Goal: Task Accomplishment & Management: Manage account settings

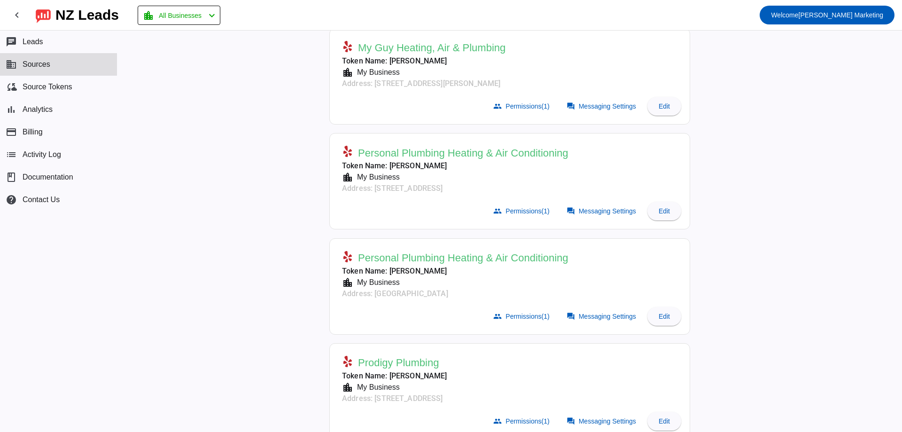
scroll to position [376, 0]
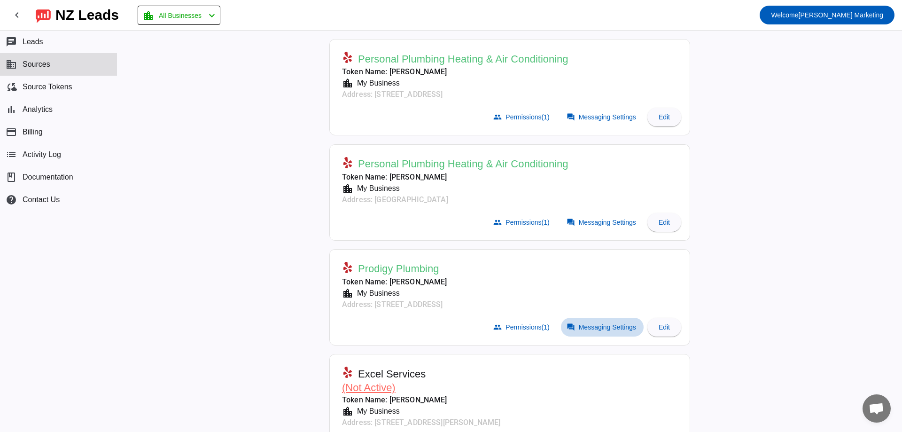
click at [586, 328] on span "Messaging Settings" at bounding box center [607, 327] width 57 height 8
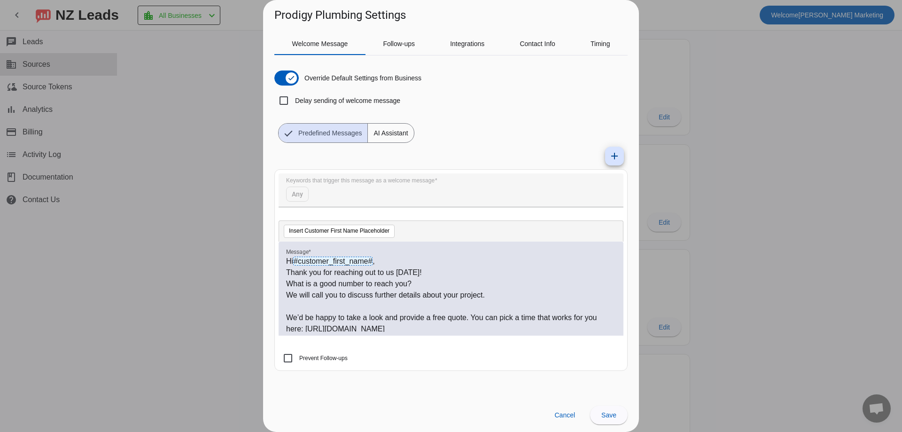
scroll to position [14, 0]
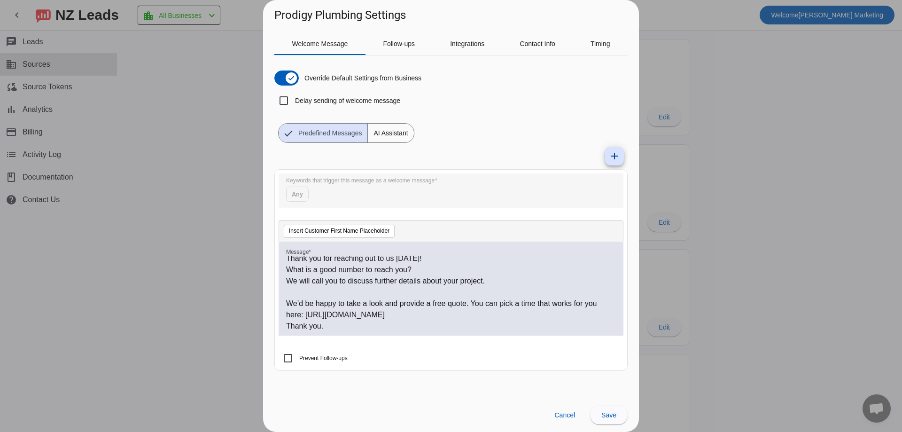
drag, startPoint x: 469, startPoint y: 303, endPoint x: 516, endPoint y: 315, distance: 48.0
click at [516, 315] on p "We’d be happy to take a look and provide a free quote. You can pick a time that…" at bounding box center [451, 309] width 330 height 23
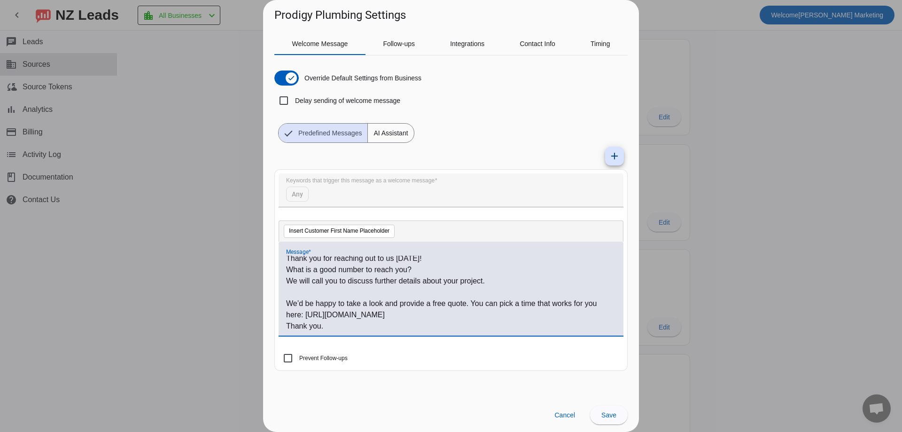
click at [504, 320] on p "Thank you." at bounding box center [451, 325] width 330 height 11
drag, startPoint x: 507, startPoint y: 312, endPoint x: 305, endPoint y: 318, distance: 202.1
click at [305, 318] on p "We’d be happy to take a look and provide a free quote. You can pick a time that…" at bounding box center [451, 309] width 330 height 23
copy p "[URL][DOMAIN_NAME]"
click at [511, 309] on p "We’d be happy to take a look and provide a free quote. You can pick a time that…" at bounding box center [451, 309] width 330 height 23
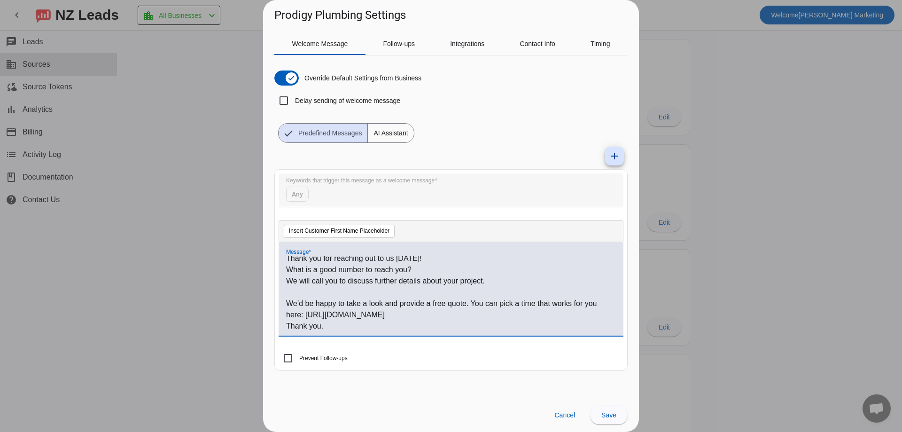
drag, startPoint x: 471, startPoint y: 303, endPoint x: 504, endPoint y: 311, distance: 34.4
click at [504, 311] on p "We’d be happy to take a look and provide a free quote. You can pick a time that…" at bounding box center [451, 309] width 330 height 23
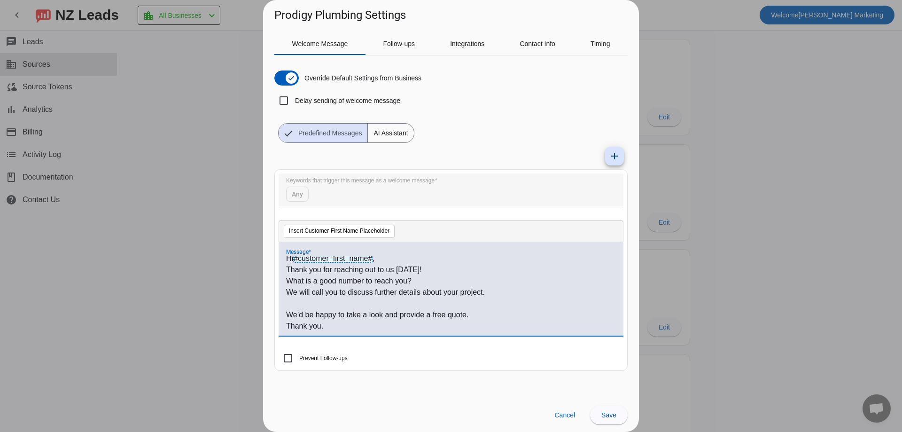
scroll to position [3, 0]
click at [613, 413] on span "Save" at bounding box center [608, 415] width 15 height 8
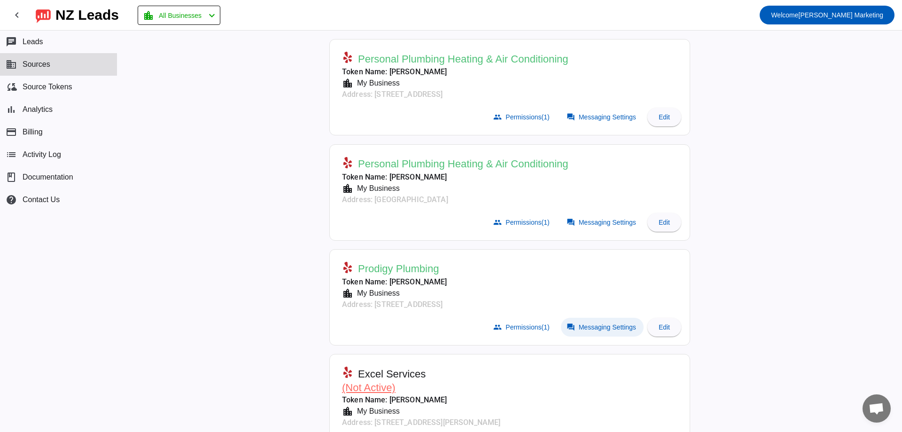
click at [593, 325] on span "Messaging Settings" at bounding box center [607, 327] width 57 height 8
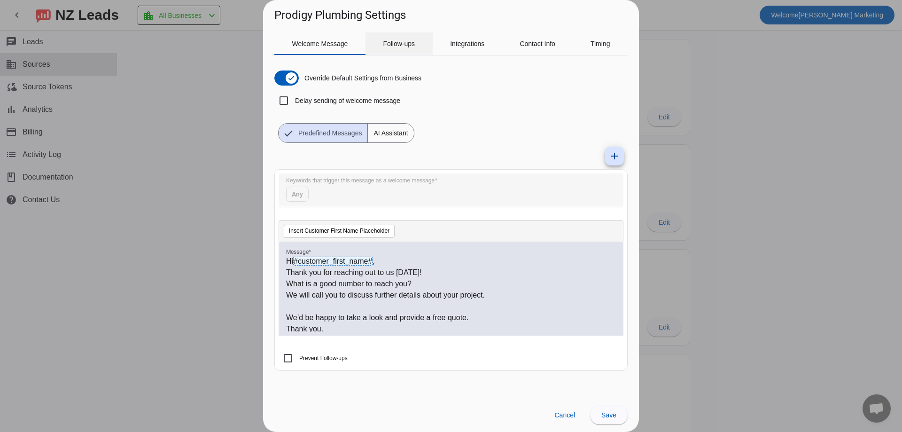
click at [406, 35] on span "Follow-ups" at bounding box center [399, 43] width 32 height 23
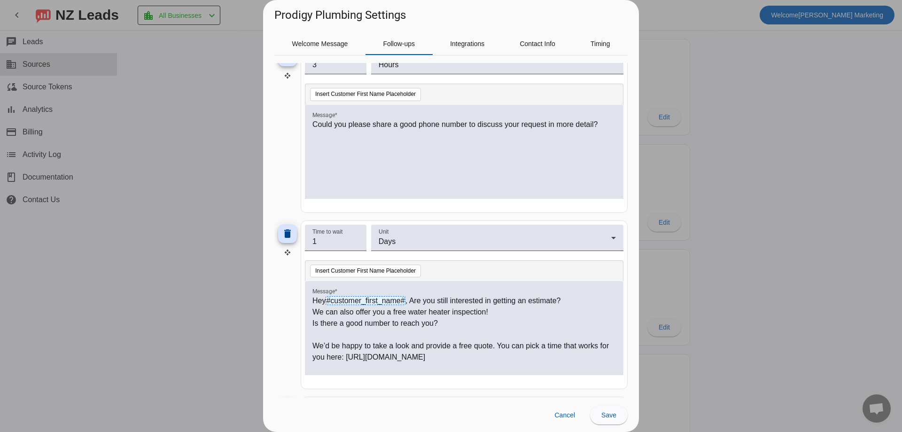
scroll to position [376, 0]
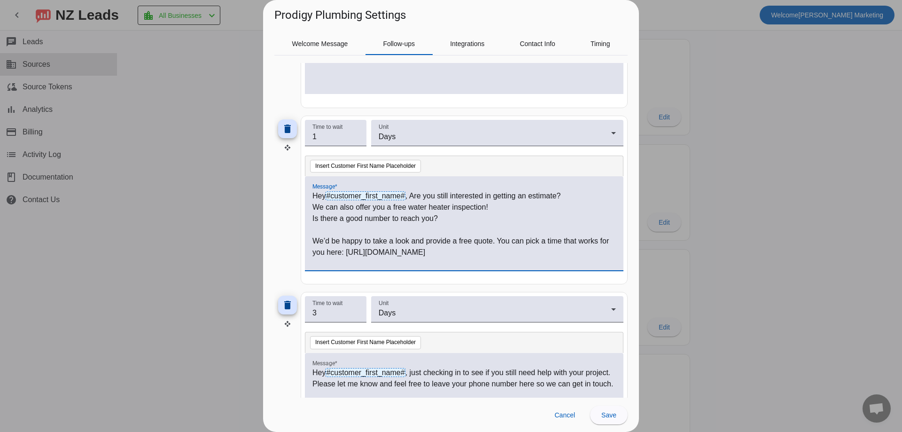
drag, startPoint x: 565, startPoint y: 254, endPoint x: 499, endPoint y: 237, distance: 68.3
click at [499, 237] on p "We’d be happy to take a look and provide a free quote. You can pick a time that…" at bounding box center [464, 246] width 304 height 23
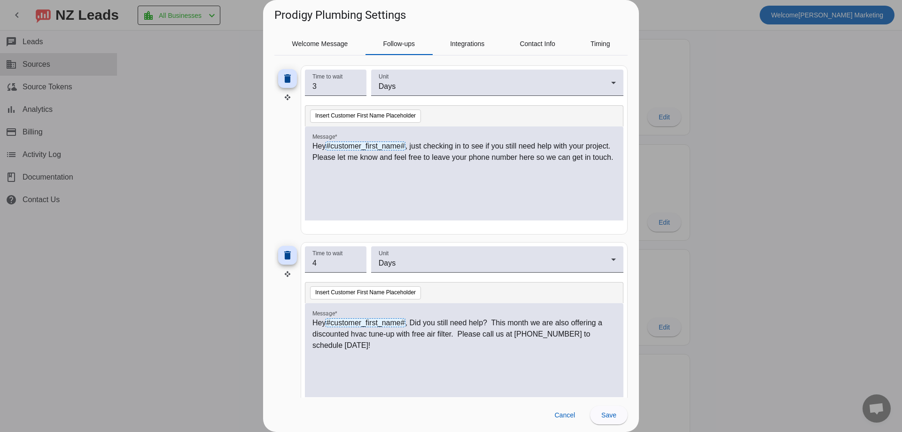
scroll to position [624, 0]
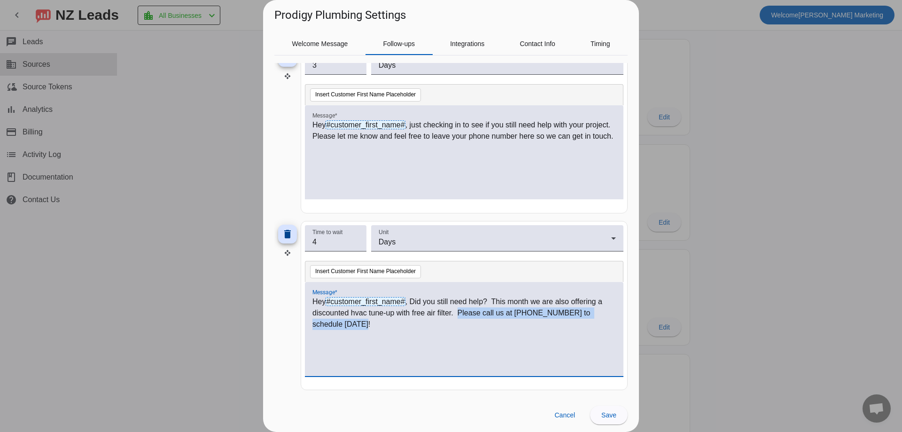
drag, startPoint x: 458, startPoint y: 309, endPoint x: 478, endPoint y: 329, distance: 27.9
click at [478, 329] on p "Hey #customer_first_name# , Did you still need help? This month we are also off…" at bounding box center [464, 313] width 304 height 34
copy p "Please call us at [PHONE_NUMBER] to schedule [DATE]!"
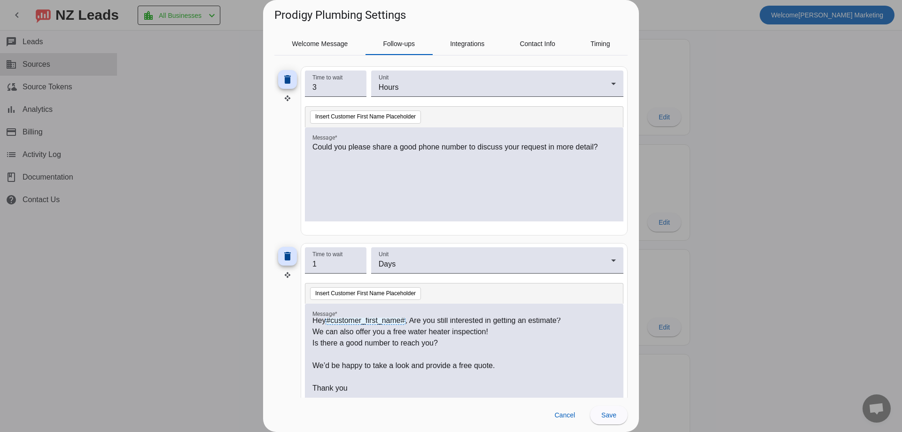
scroll to position [282, 0]
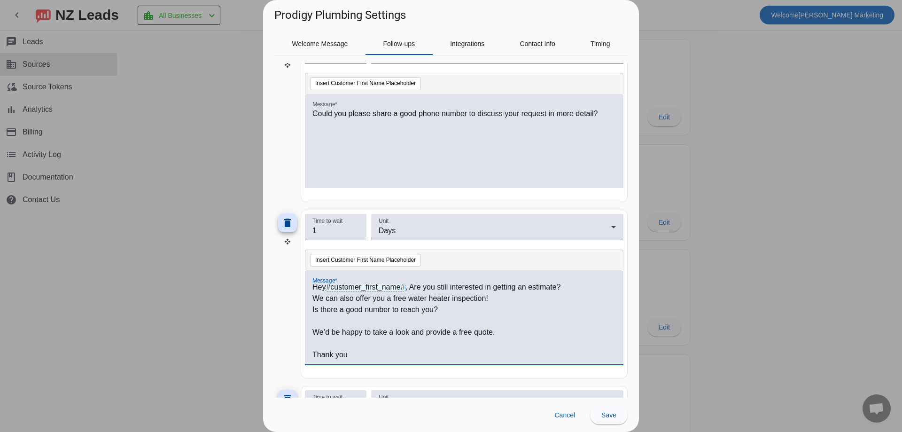
click at [464, 310] on p "Is there a good number to reach you?" at bounding box center [464, 309] width 304 height 11
click at [508, 330] on p "We’d be happy to take a look and provide a free quote." at bounding box center [464, 332] width 304 height 11
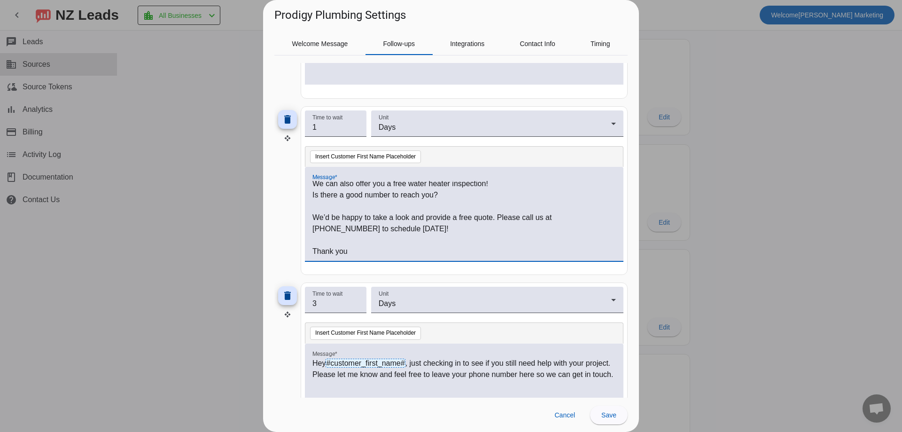
scroll to position [470, 0]
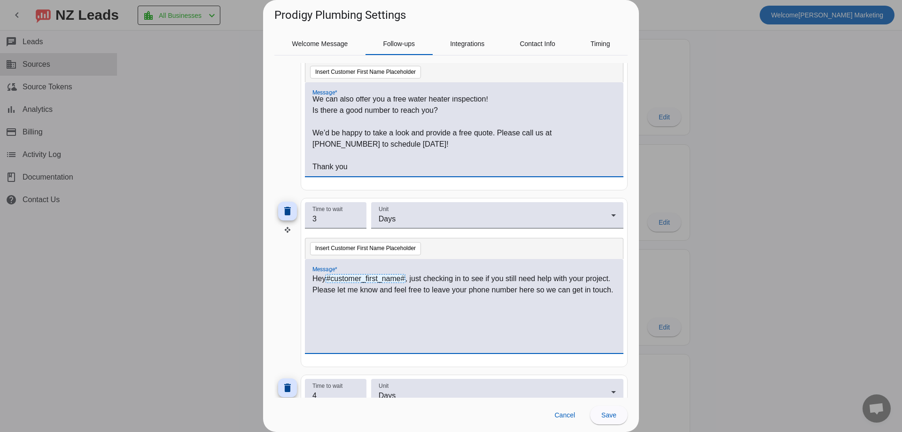
click at [405, 296] on p "Hey #customer_first_name# , just checking in to see if you still need help with…" at bounding box center [464, 284] width 304 height 23
click at [607, 416] on span "Save" at bounding box center [608, 415] width 15 height 8
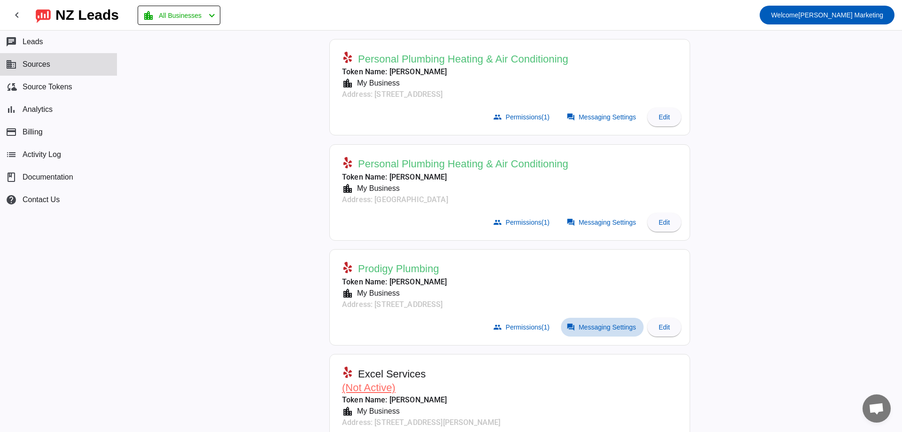
click at [585, 328] on span "Messaging Settings" at bounding box center [607, 327] width 57 height 8
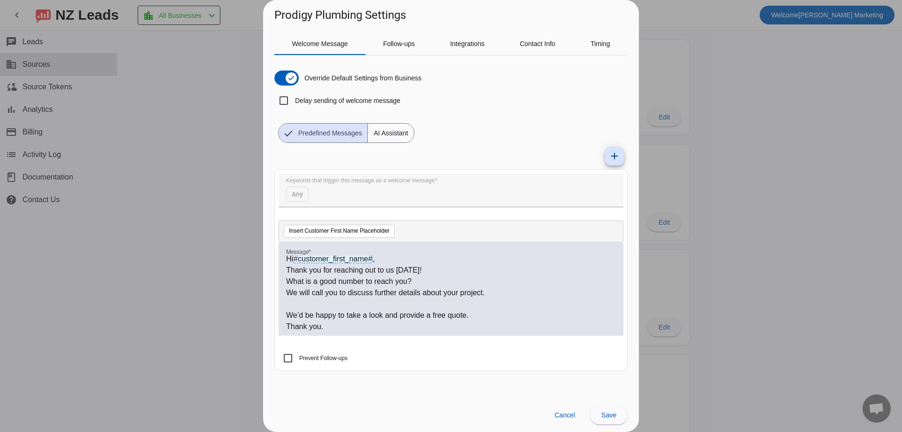
scroll to position [3, 0]
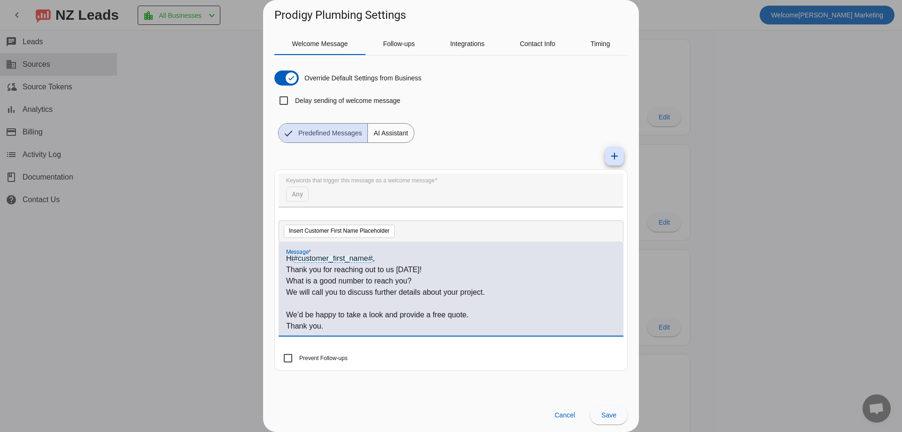
click at [496, 315] on p "We’d be happy to take a look and provide a free quote." at bounding box center [451, 314] width 330 height 11
click at [604, 421] on span at bounding box center [609, 415] width 38 height 23
